Goal: Task Accomplishment & Management: Use online tool/utility

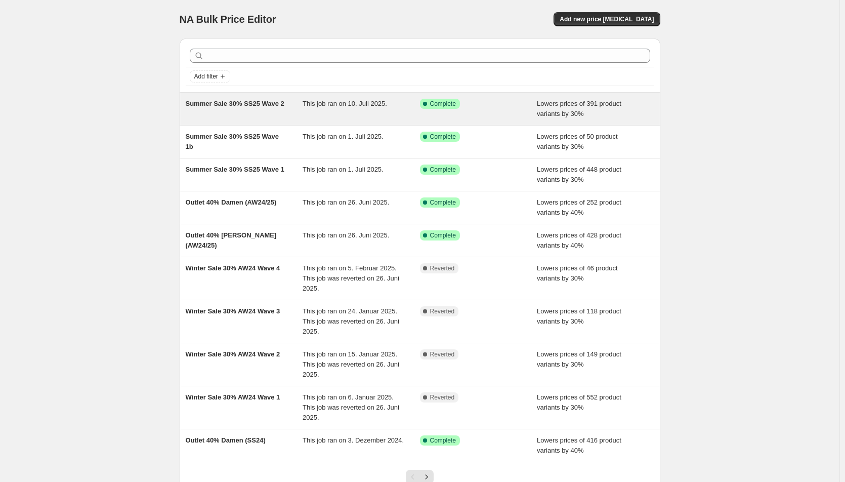
click at [492, 112] on div "Success Complete Complete" at bounding box center [478, 109] width 117 height 20
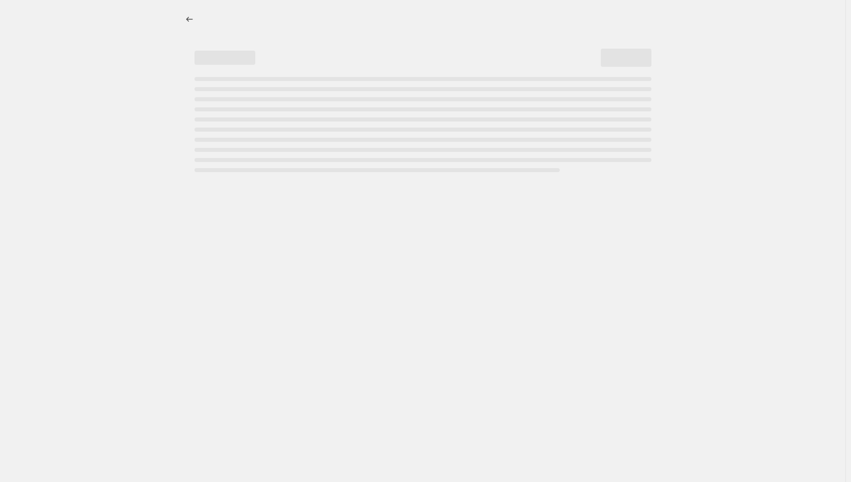
select select "percentage"
select select "tag"
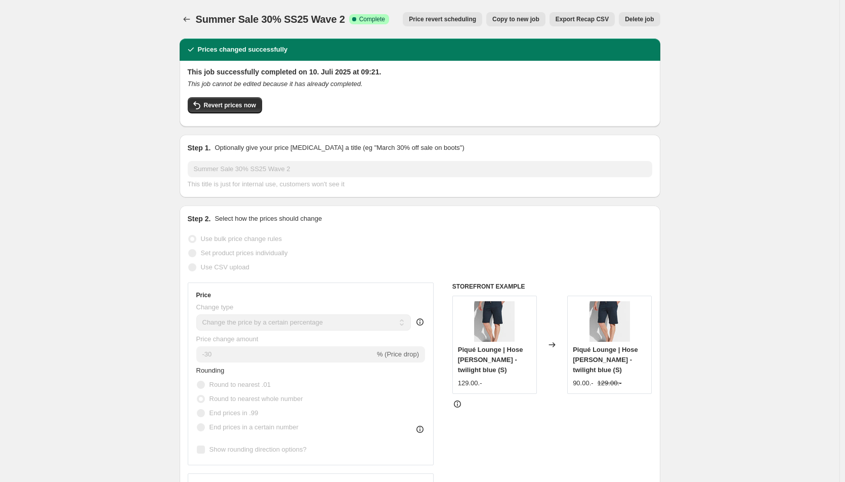
click at [516, 21] on span "Copy to new job" at bounding box center [516, 19] width 47 height 8
select select "percentage"
select select "tag"
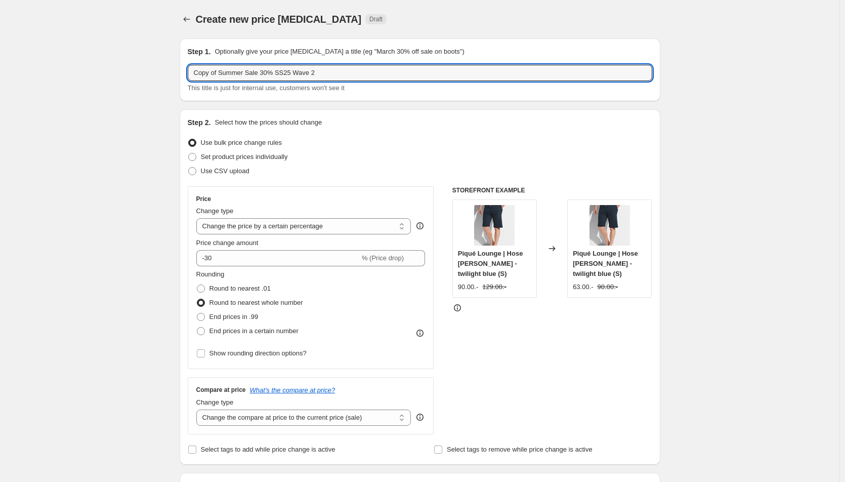
drag, startPoint x: 221, startPoint y: 73, endPoint x: 169, endPoint y: 76, distance: 52.2
click at [309, 73] on input "Summer Sale 30% SS25 Wave 2" at bounding box center [420, 73] width 465 height 16
type input "Summer Sale 30% SS25 Wave 3"
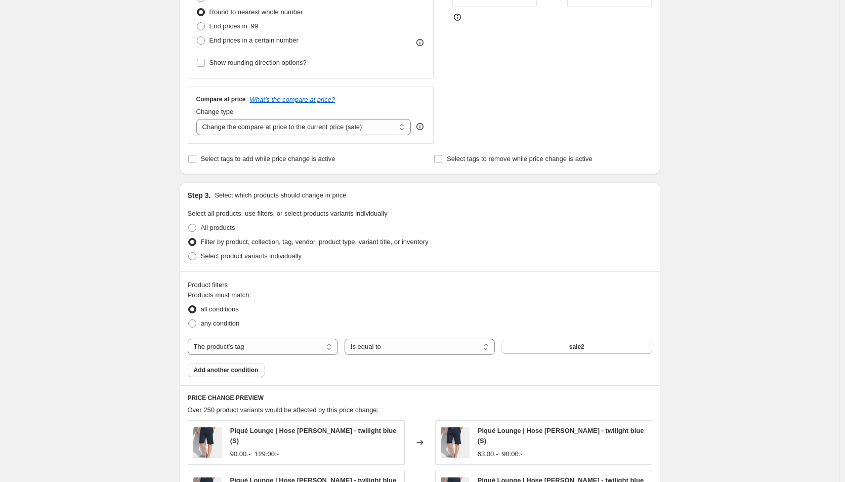
scroll to position [354, 0]
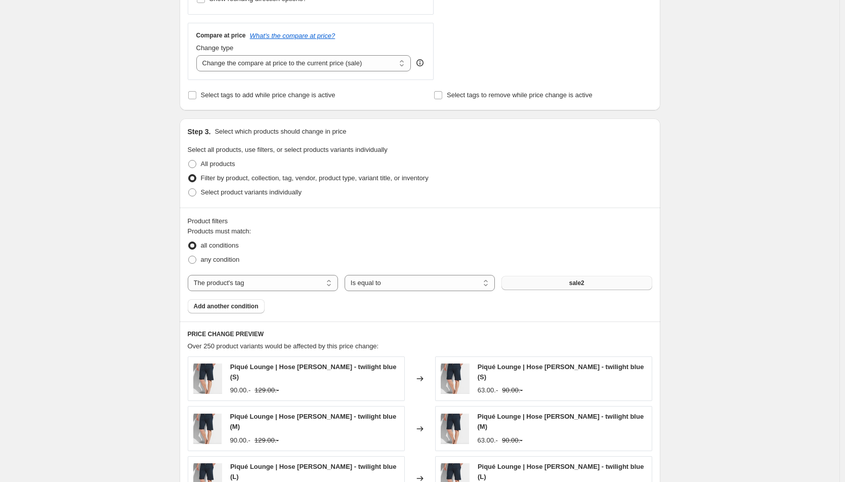
click at [577, 278] on button "sale2" at bounding box center [577, 283] width 150 height 14
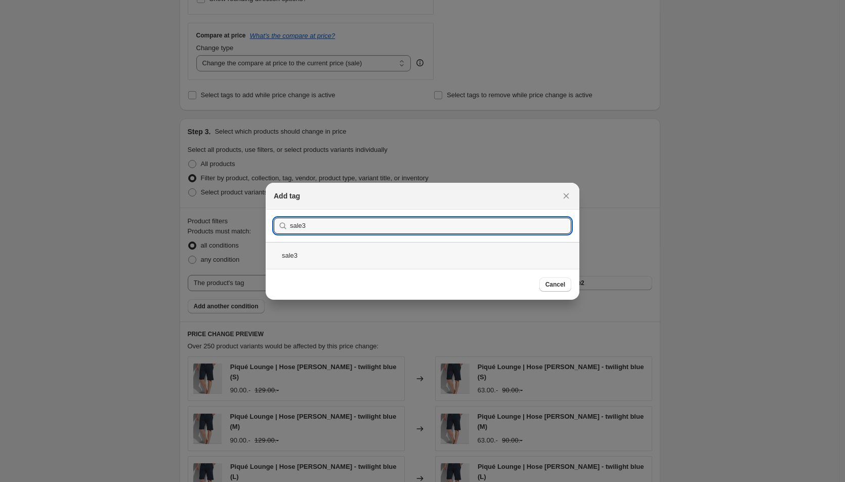
type input "sale3"
click at [310, 256] on div "sale3" at bounding box center [423, 255] width 314 height 27
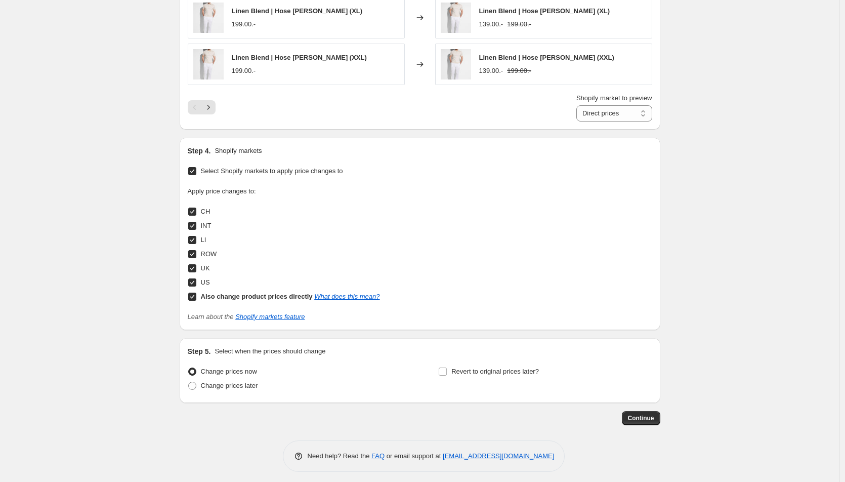
scroll to position [859, 0]
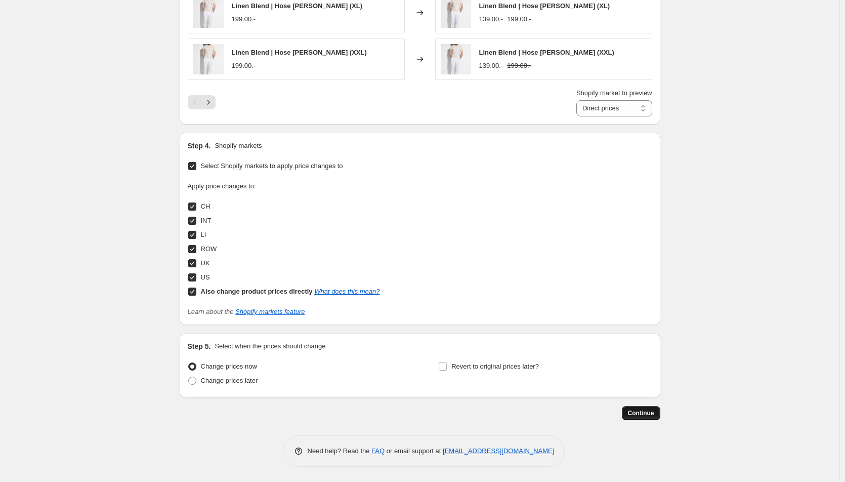
click at [655, 413] on span "Continue" at bounding box center [641, 413] width 26 height 8
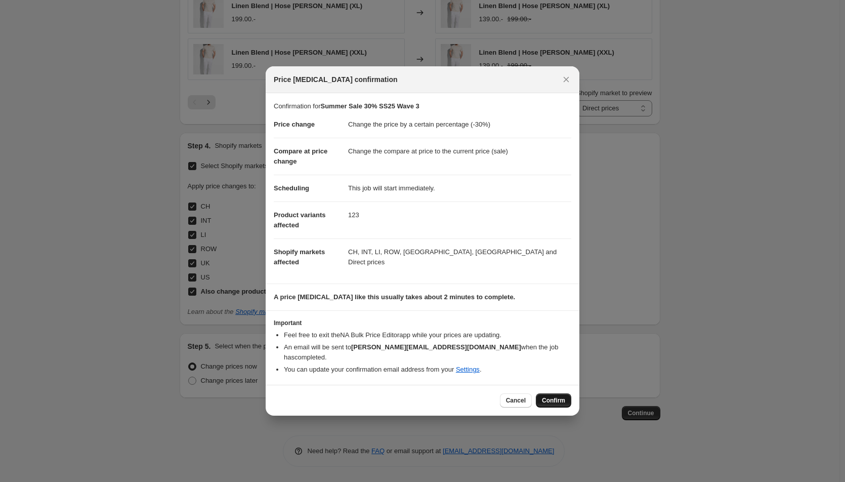
click at [548, 396] on span "Confirm" at bounding box center [553, 400] width 23 height 8
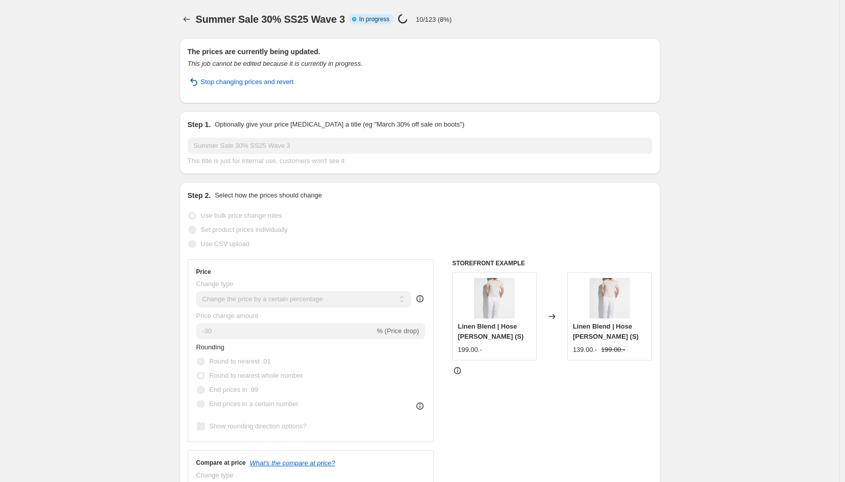
select select "percentage"
select select "tag"
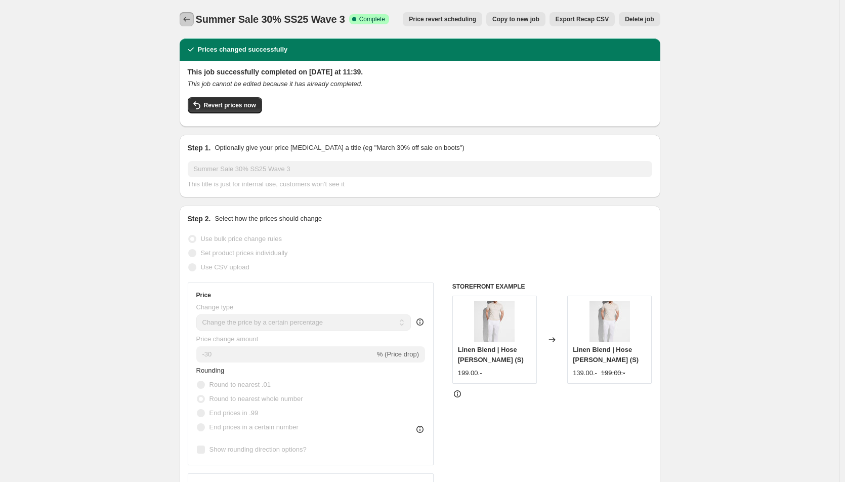
click at [192, 17] on icon "Price change jobs" at bounding box center [187, 19] width 10 height 10
